Goal: Navigation & Orientation: Find specific page/section

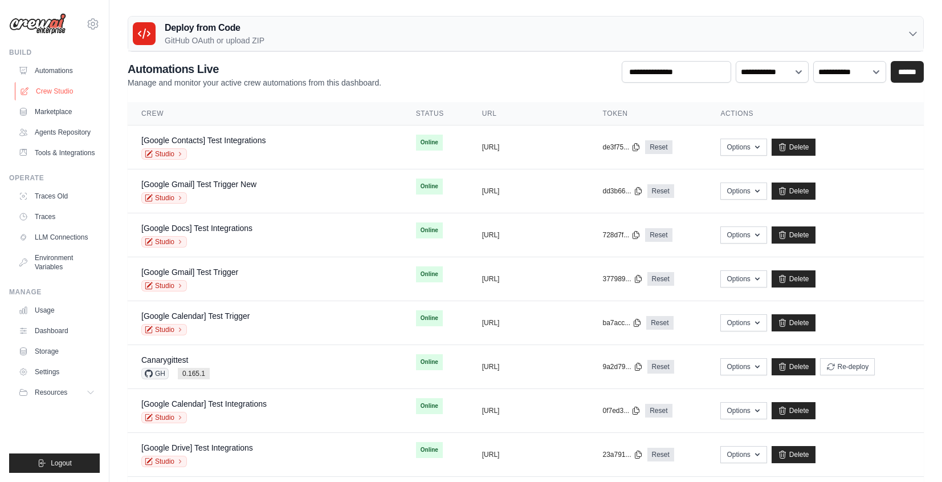
click at [63, 88] on link "Crew Studio" at bounding box center [58, 91] width 86 height 18
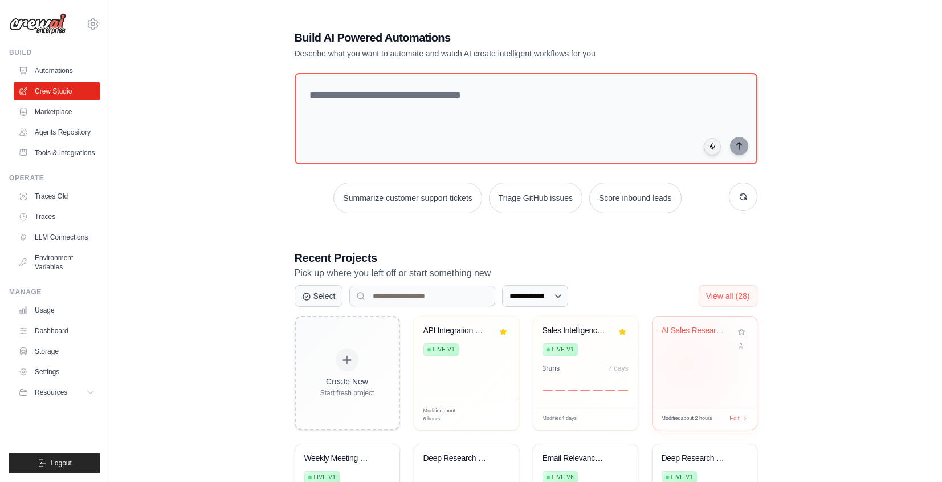
click at [686, 362] on div "AI Sales Research Assistant" at bounding box center [705, 361] width 104 height 90
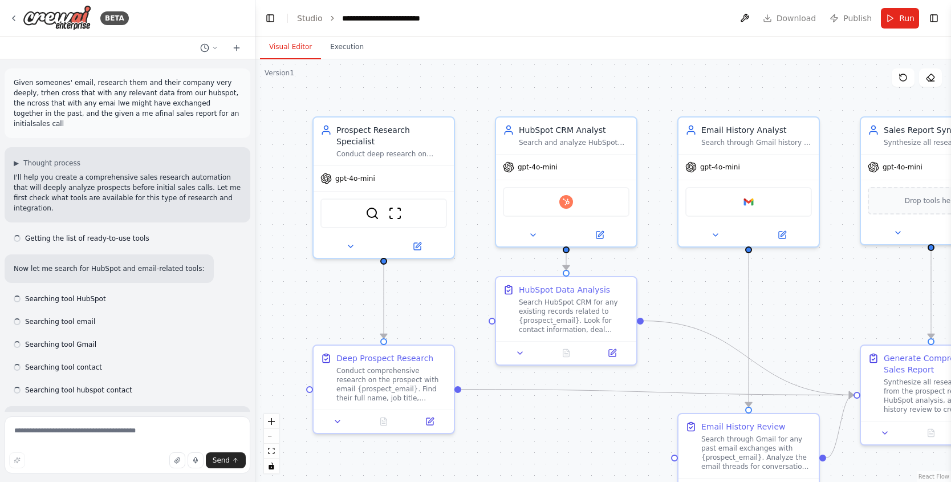
scroll to position [948, 0]
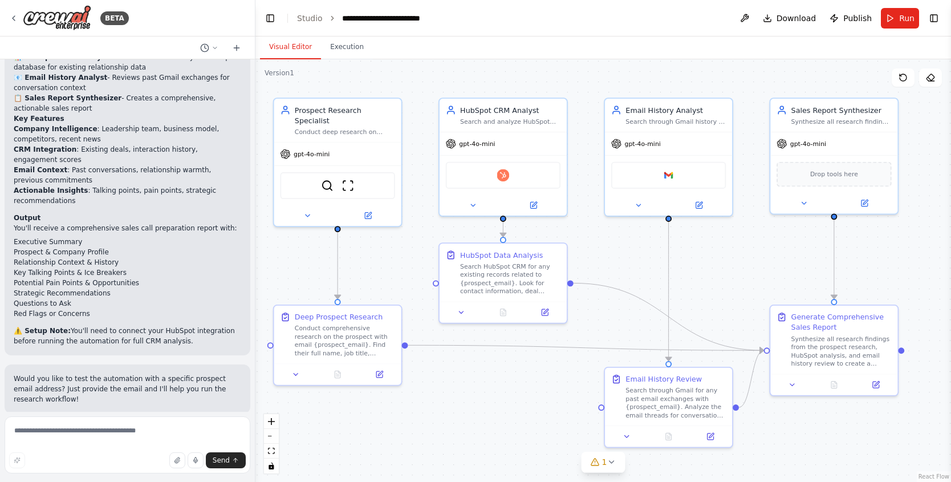
drag, startPoint x: 756, startPoint y: 301, endPoint x: 707, endPoint y: 286, distance: 50.7
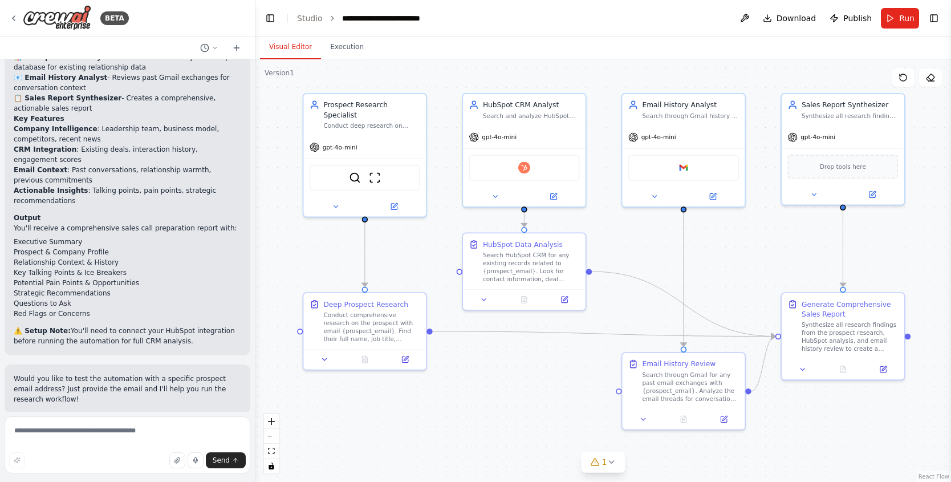
drag, startPoint x: 719, startPoint y: 282, endPoint x: 721, endPoint y: 276, distance: 6.7
click at [928, 81] on icon at bounding box center [929, 77] width 9 height 9
click at [908, 77] on button at bounding box center [902, 77] width 23 height 18
click at [929, 78] on icon at bounding box center [929, 77] width 9 height 9
click at [12, 18] on icon at bounding box center [13, 18] width 9 height 9
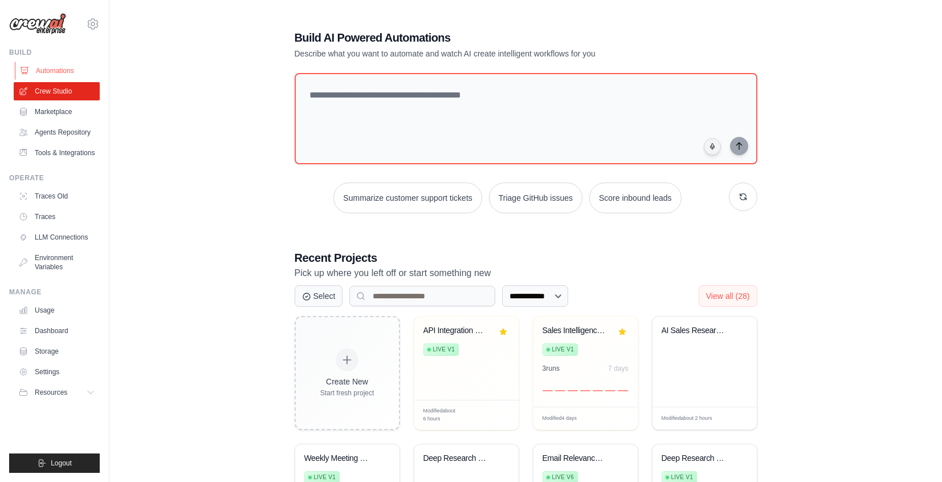
click at [71, 71] on link "Automations" at bounding box center [58, 71] width 86 height 18
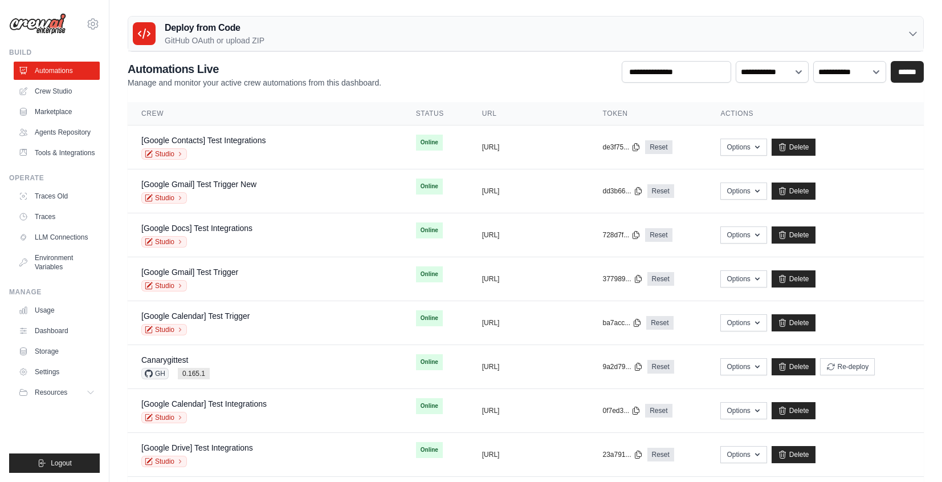
click at [667, 42] on div "Deploy from Code GitHub OAuth or upload ZIP" at bounding box center [525, 34] width 795 height 35
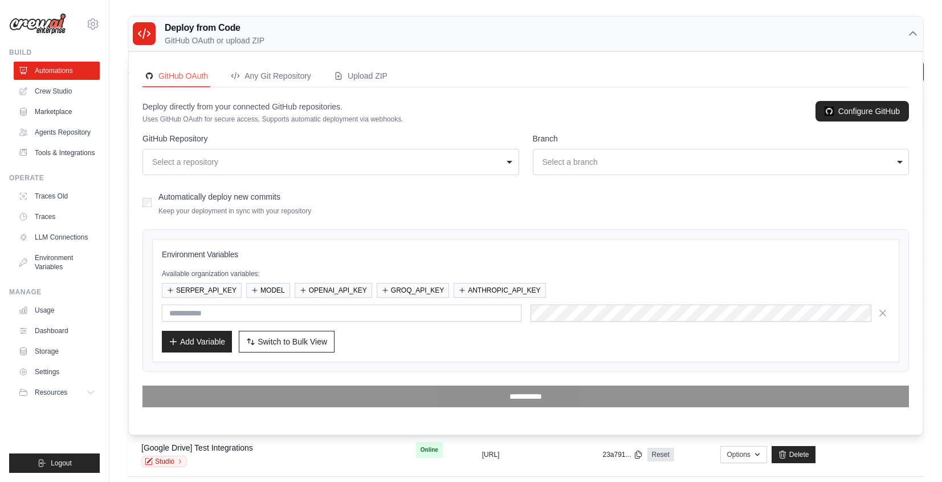
click at [667, 42] on div "Deploy from Code GitHub OAuth or upload ZIP" at bounding box center [525, 34] width 795 height 35
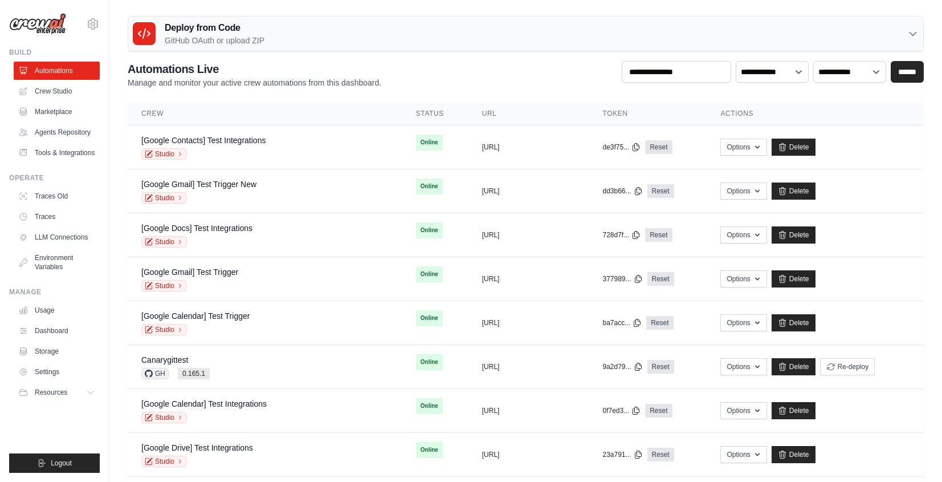
click at [666, 41] on div "Deploy from Code GitHub OAuth or upload ZIP" at bounding box center [525, 34] width 795 height 35
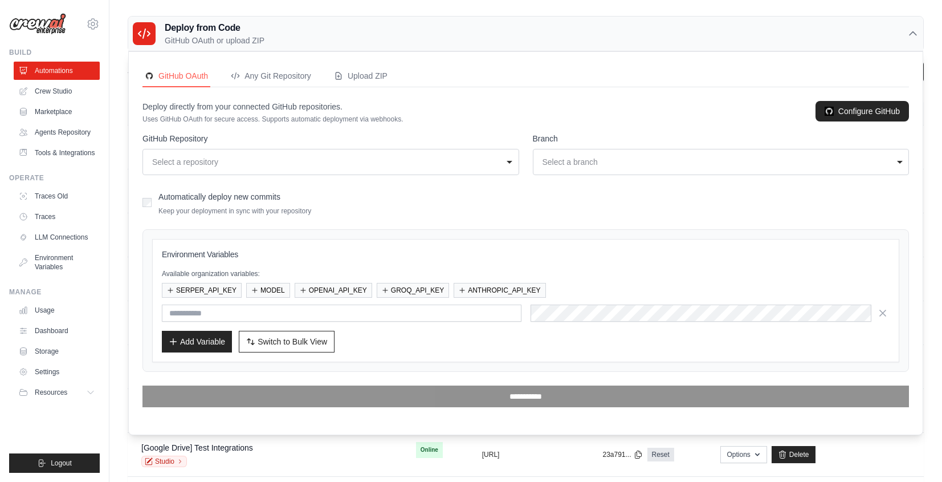
click at [666, 41] on div "Deploy from Code GitHub OAuth or upload ZIP" at bounding box center [525, 34] width 795 height 35
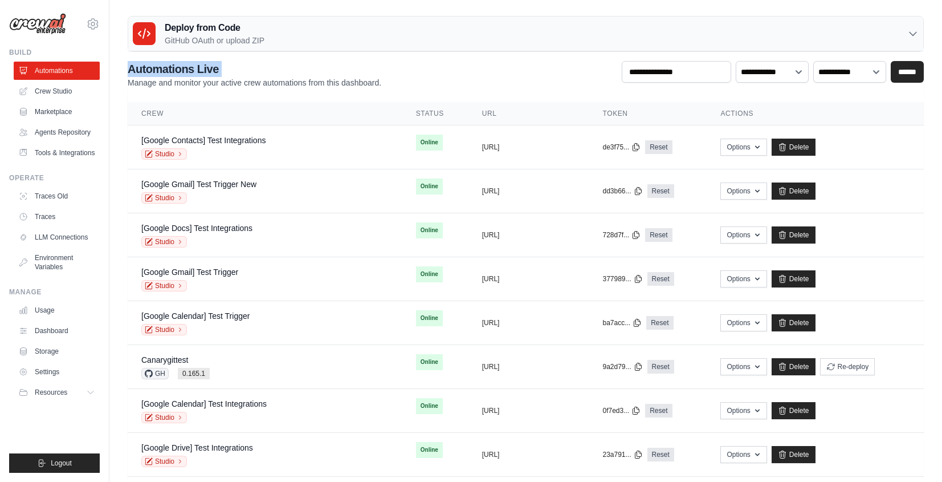
click at [666, 41] on div "Deploy from Code GitHub OAuth or upload ZIP" at bounding box center [525, 34] width 795 height 35
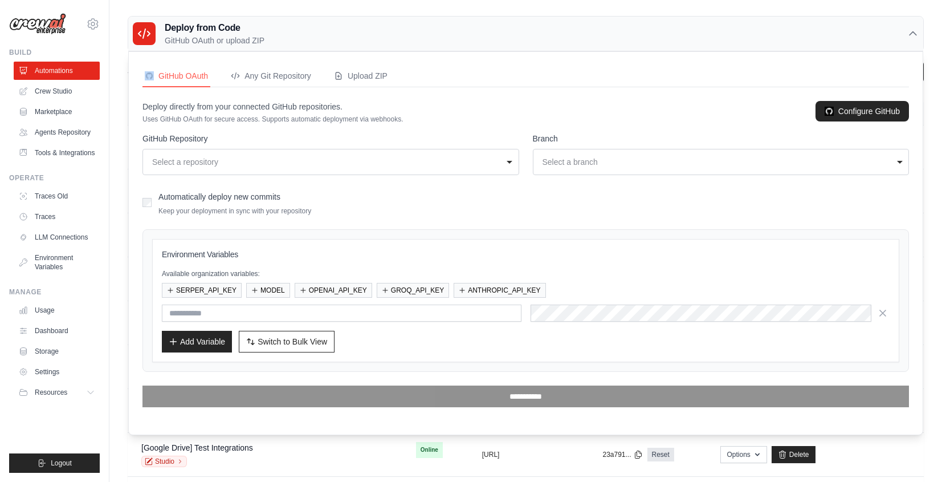
click at [665, 40] on div "Deploy from Code GitHub OAuth or upload ZIP" at bounding box center [525, 34] width 795 height 35
click at [666, 40] on div "Deploy from Code GitHub OAuth or upload ZIP" at bounding box center [525, 34] width 795 height 35
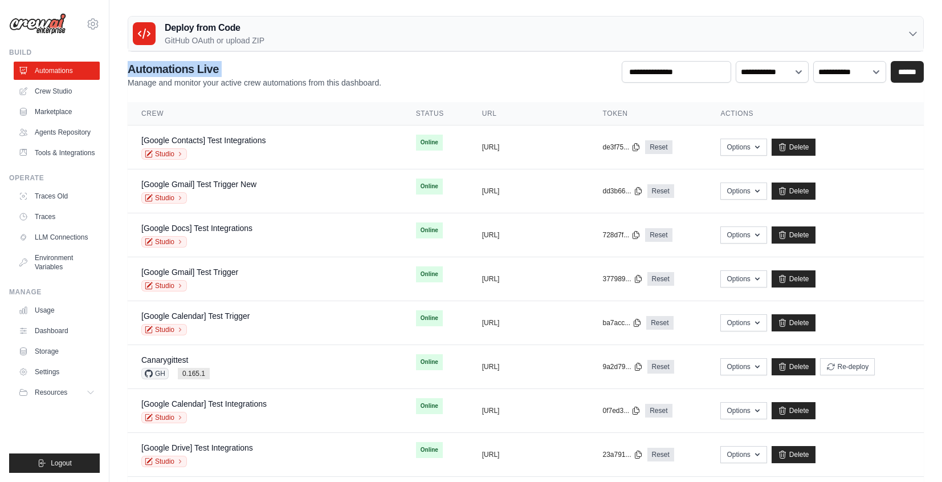
click at [666, 40] on div "Deploy from Code GitHub OAuth or upload ZIP" at bounding box center [525, 34] width 795 height 35
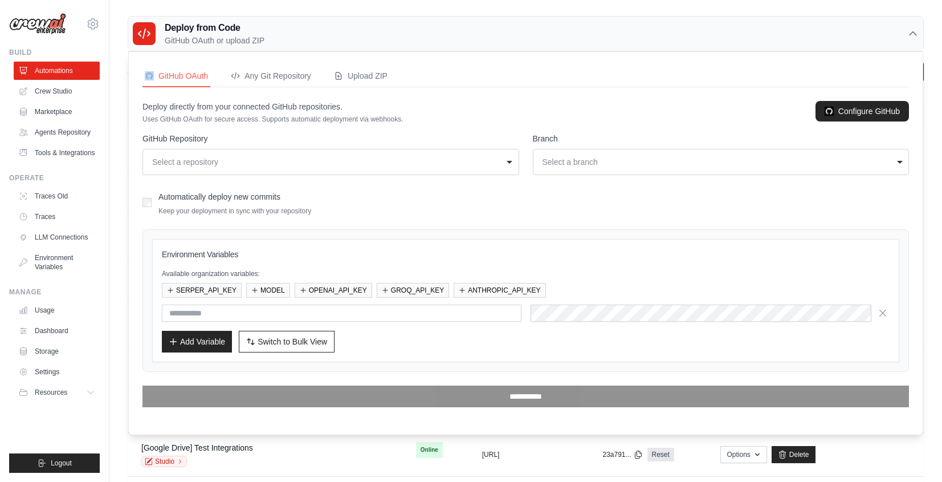
click at [666, 40] on div "Deploy from Code GitHub OAuth or upload ZIP" at bounding box center [525, 34] width 795 height 35
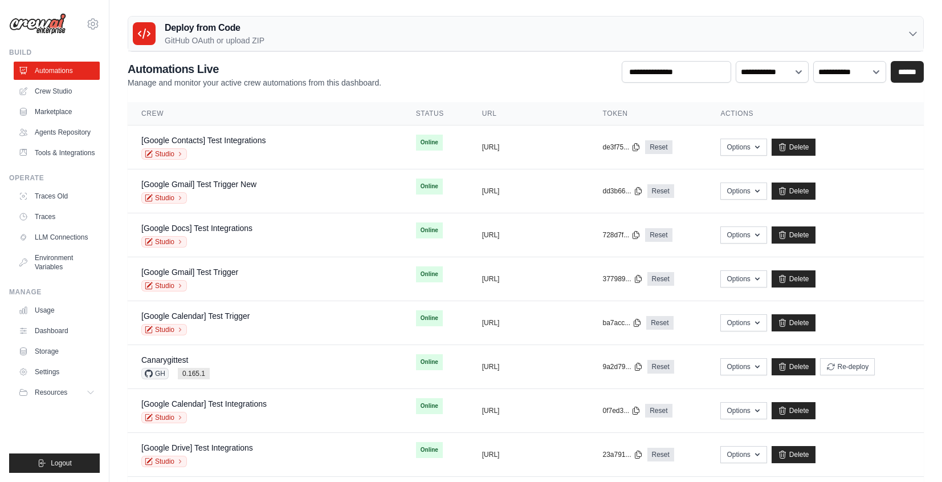
click at [666, 41] on div "Deploy from Code GitHub OAuth or upload ZIP" at bounding box center [525, 34] width 795 height 35
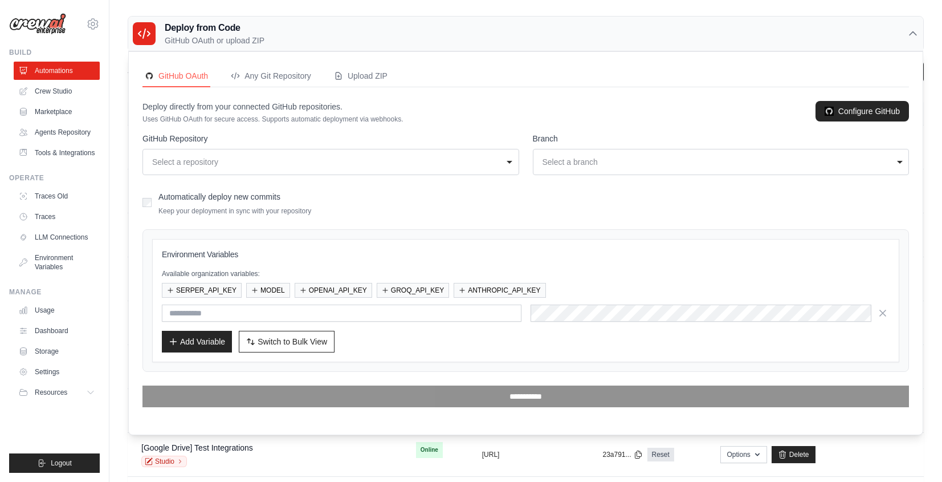
click at [667, 41] on div "Deploy from Code GitHub OAuth or upload ZIP" at bounding box center [525, 34] width 795 height 35
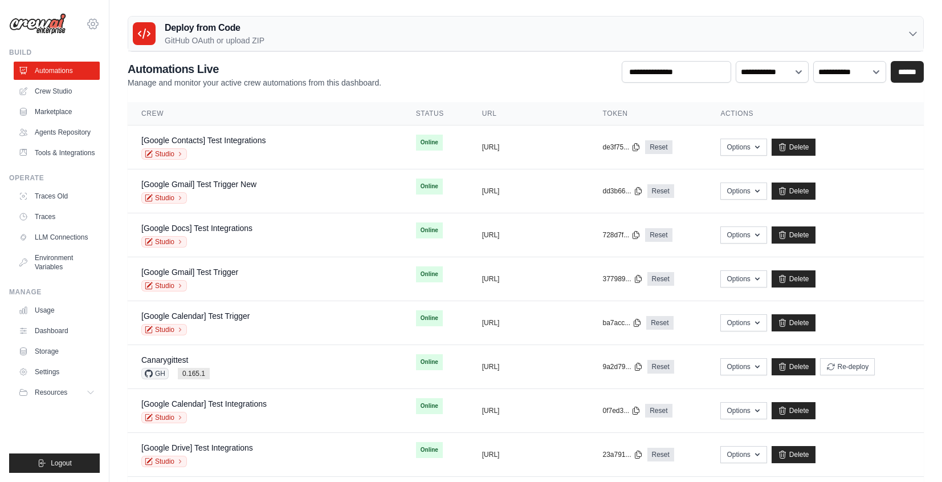
click at [94, 19] on icon at bounding box center [93, 24] width 10 height 10
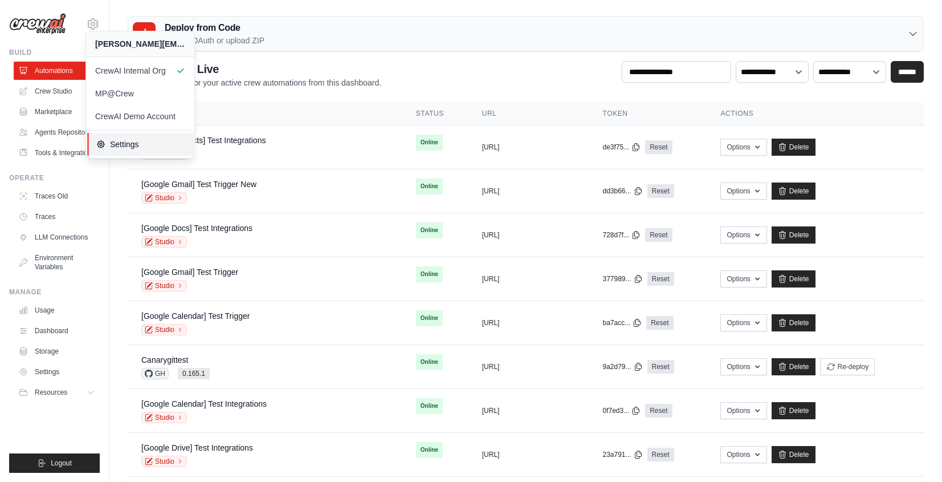
click at [120, 145] on span "Settings" at bounding box center [141, 143] width 90 height 11
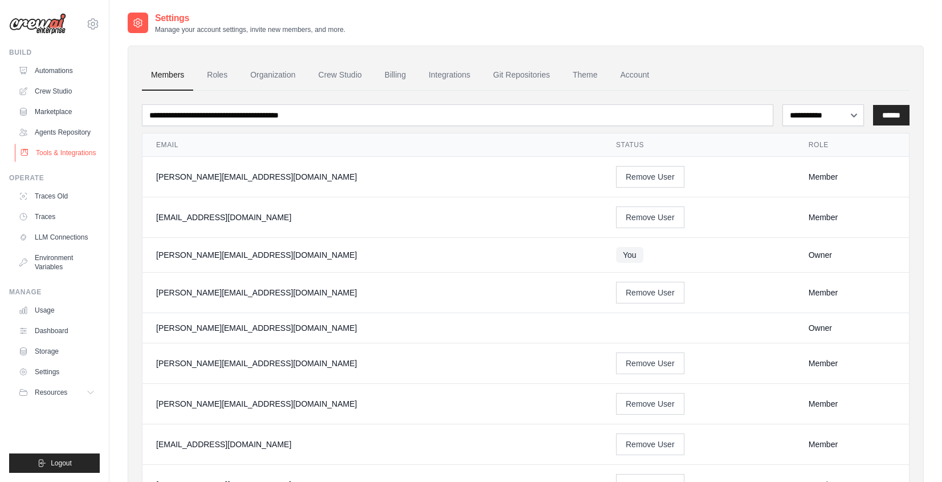
click at [85, 146] on link "Tools & Integrations" at bounding box center [58, 153] width 86 height 18
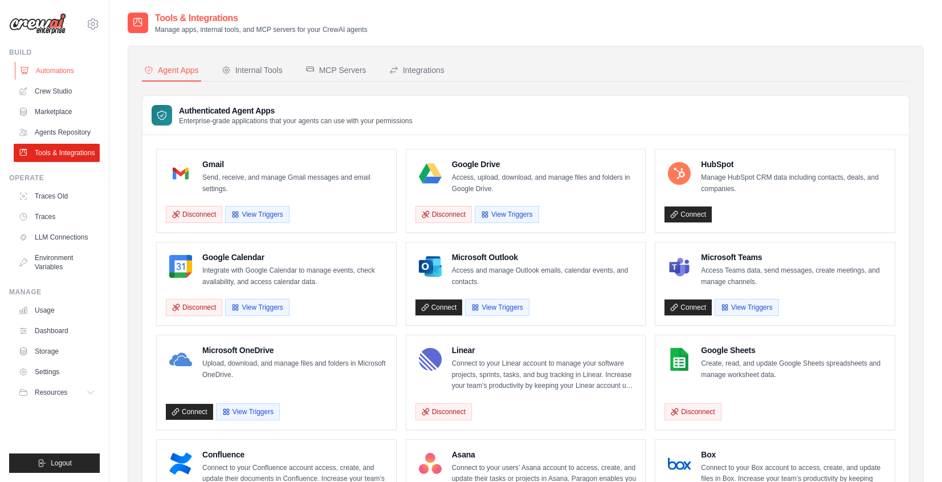
click at [46, 64] on link "Automations" at bounding box center [58, 71] width 86 height 18
